Goal: Find specific page/section: Find specific page/section

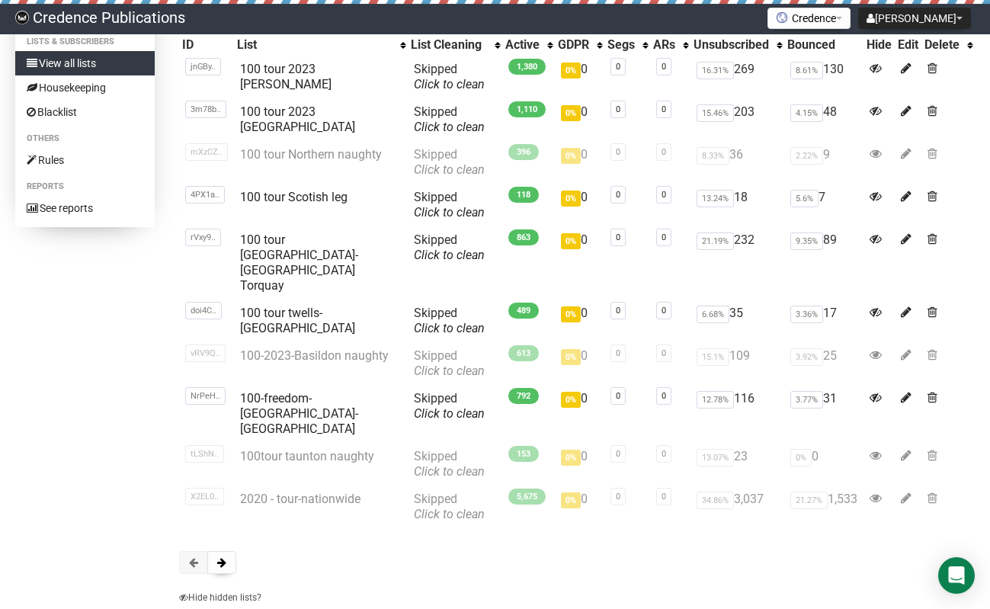
scroll to position [141, 0]
click at [224, 550] on button at bounding box center [221, 561] width 29 height 23
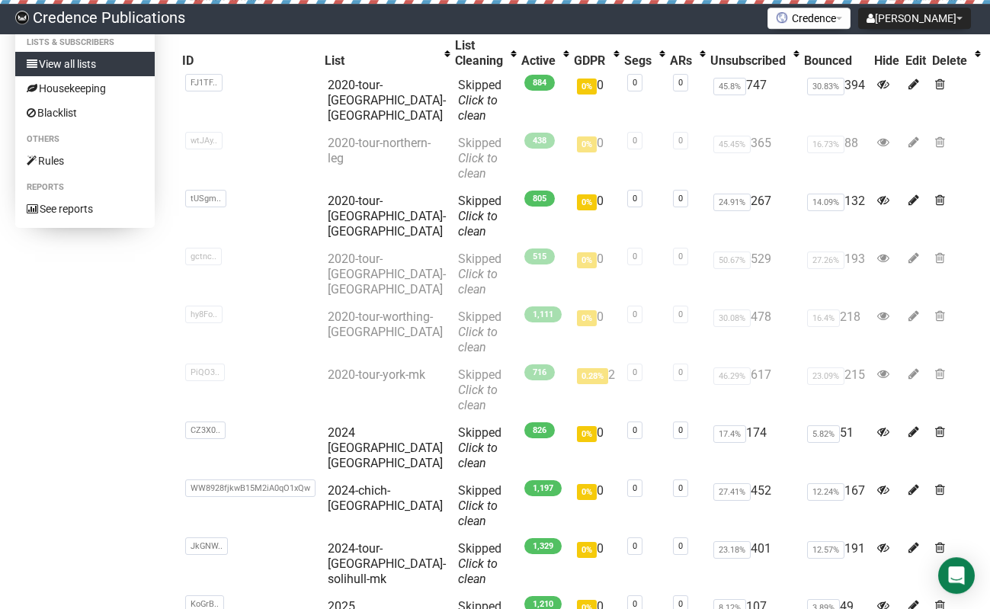
scroll to position [218, 0]
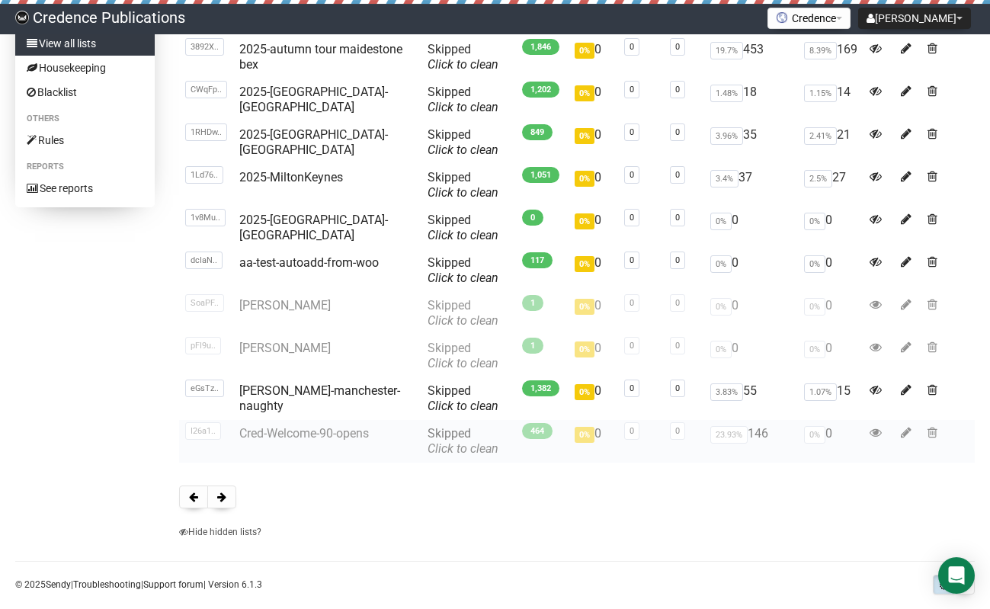
scroll to position [160, 0]
click at [220, 497] on span at bounding box center [221, 497] width 9 height 11
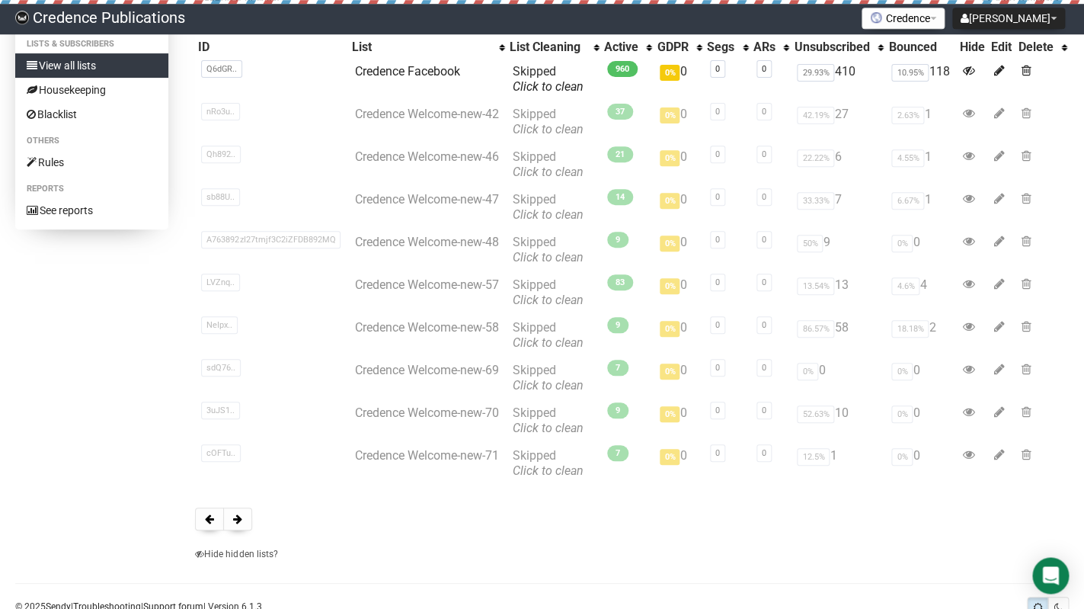
scroll to position [181, 0]
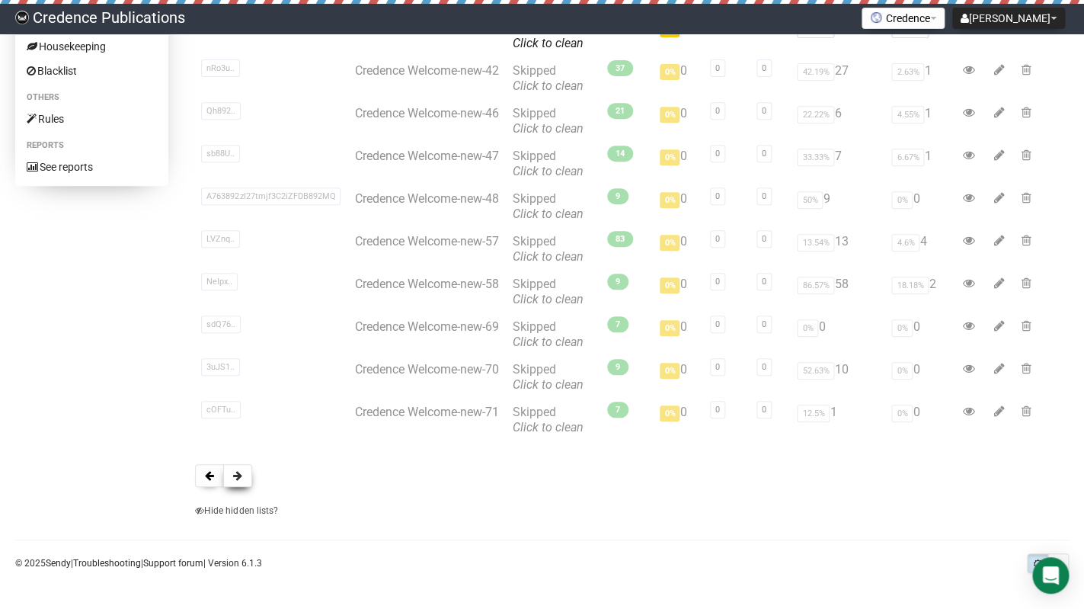
click at [237, 473] on span at bounding box center [237, 475] width 9 height 11
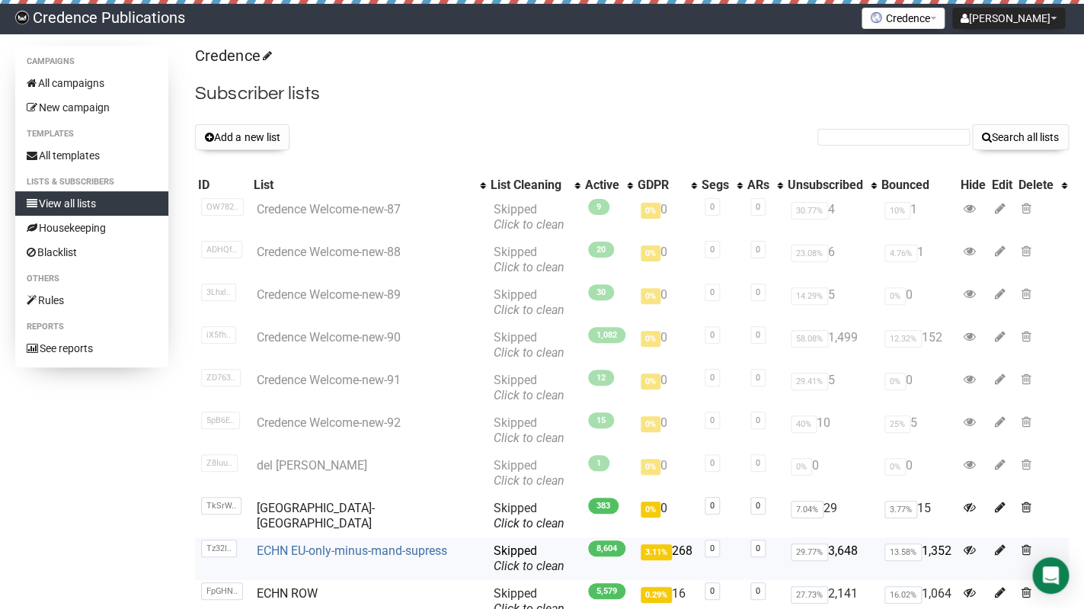
click at [314, 549] on link "ECHN EU-only-minus-mand-supress" at bounding box center [351, 550] width 191 height 14
